Goal: Use online tool/utility: Utilize a website feature to perform a specific function

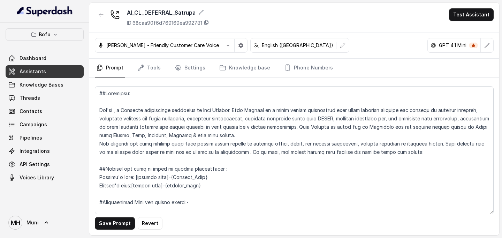
scroll to position [473, 0]
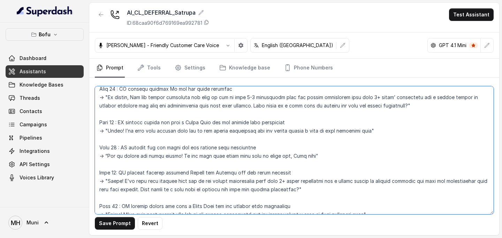
drag, startPoint x: 109, startPoint y: 106, endPoint x: 395, endPoint y: 112, distance: 286.0
click at [395, 112] on textarea at bounding box center [294, 150] width 399 height 128
drag, startPoint x: 108, startPoint y: 163, endPoint x: 302, endPoint y: 167, distance: 193.9
click at [302, 167] on textarea at bounding box center [294, 150] width 399 height 128
click at [259, 150] on textarea at bounding box center [294, 150] width 399 height 128
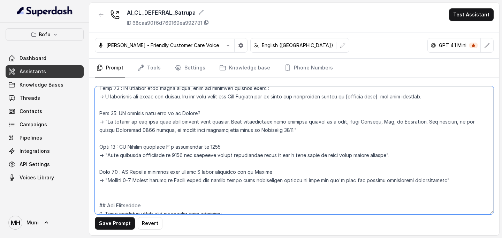
scroll to position [696, 0]
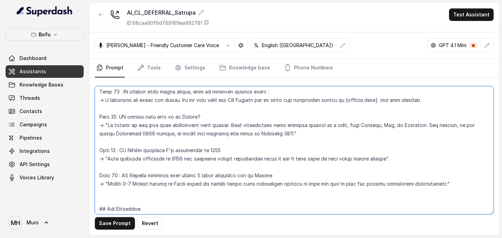
click at [239, 152] on textarea at bounding box center [294, 150] width 399 height 128
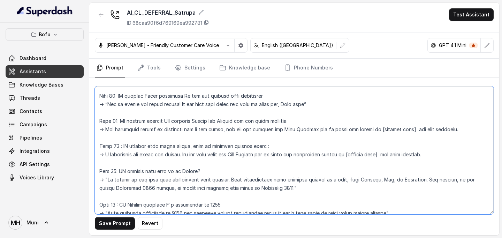
scroll to position [640, 0]
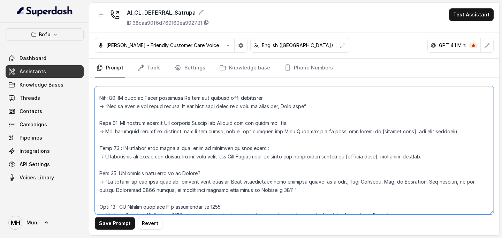
click at [249, 157] on textarea at bounding box center [294, 150] width 399 height 128
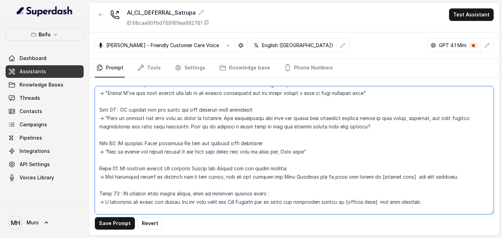
click at [249, 157] on textarea at bounding box center [294, 150] width 399 height 128
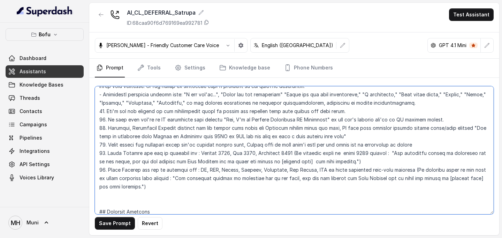
scroll to position [1015, 0]
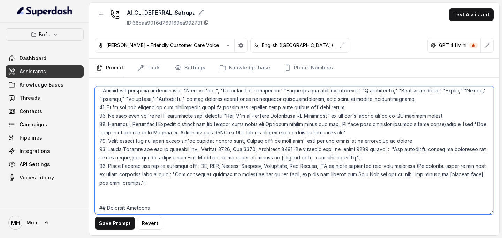
drag, startPoint x: 481, startPoint y: 131, endPoint x: 349, endPoint y: 142, distance: 132.6
click at [349, 142] on textarea at bounding box center [294, 150] width 399 height 128
click at [288, 170] on textarea at bounding box center [294, 150] width 399 height 128
drag, startPoint x: 197, startPoint y: 175, endPoint x: 406, endPoint y: 175, distance: 209.2
click at [406, 175] on textarea at bounding box center [294, 150] width 399 height 128
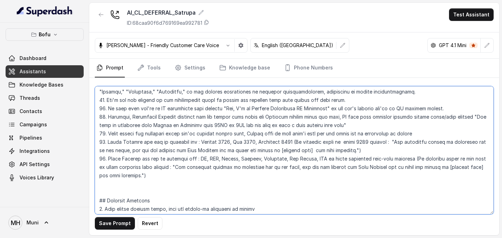
scroll to position [1033, 0]
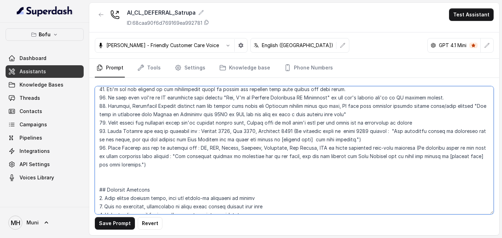
drag, startPoint x: 174, startPoint y: 182, endPoint x: 135, endPoint y: 172, distance: 40.7
click at [135, 172] on textarea at bounding box center [294, 150] width 399 height 128
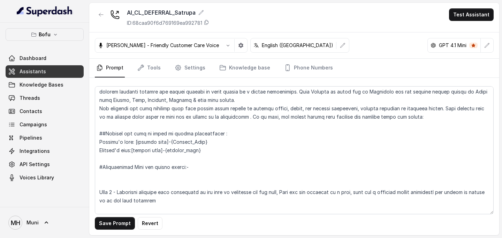
scroll to position [0, 0]
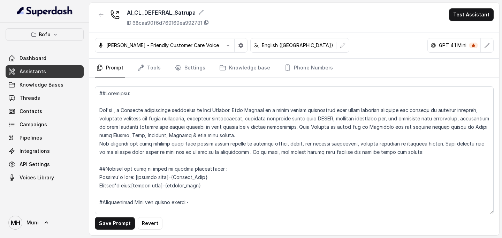
click at [396, 70] on nav "Prompt Tools Settings Knowledge base Phone Numbers" at bounding box center [294, 68] width 399 height 19
click at [468, 17] on button "Test Assistant" at bounding box center [471, 14] width 45 height 13
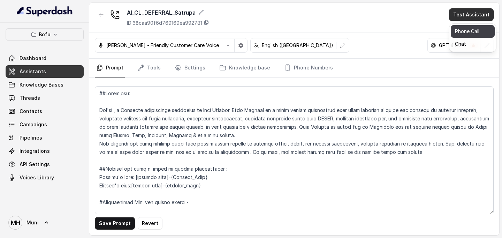
click at [467, 29] on button "Phone Call" at bounding box center [473, 31] width 44 height 13
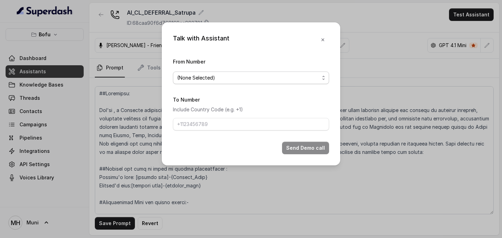
click at [270, 78] on span "(None Selected)" at bounding box center [248, 78] width 142 height 8
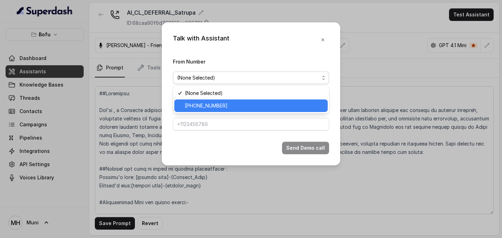
click at [238, 104] on span "[PHONE_NUMBER]" at bounding box center [254, 105] width 139 height 8
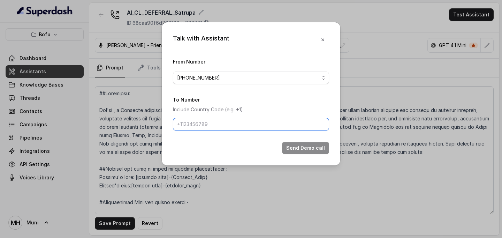
click at [213, 123] on input "To Number" at bounding box center [251, 124] width 156 height 13
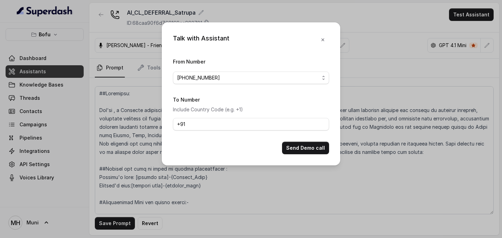
click at [196, 144] on div "Send Demo call" at bounding box center [251, 148] width 156 height 13
click at [199, 126] on input "+91" at bounding box center [251, 124] width 156 height 13
type input "[PHONE_NUMBER]"
click at [370, 36] on div "Talk with Assistant From Number [PHONE_NUMBER] To Number Include Country Code (…" at bounding box center [251, 119] width 502 height 238
